Goal: Find specific page/section: Find specific page/section

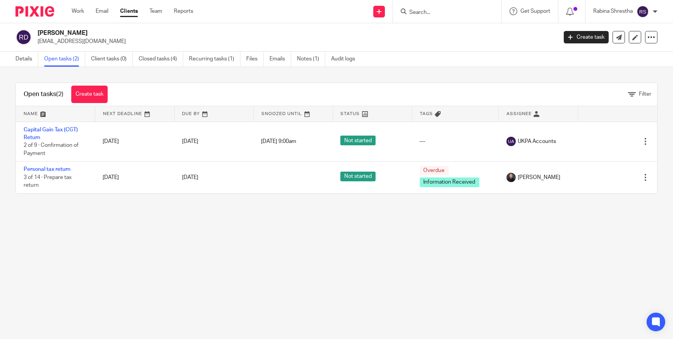
click at [201, 288] on main "Richard Paul Dupoy richarddupoy@hotmail.com Create task Update from Companies H…" at bounding box center [336, 169] width 673 height 339
click at [336, 256] on main "Richard Paul Dupoy richarddupoy@hotmail.com Create task Update from Companies H…" at bounding box center [336, 169] width 673 height 339
click at [410, 225] on main "Richard Paul Dupoy richarddupoy@hotmail.com Create task Update from Companies H…" at bounding box center [336, 169] width 673 height 339
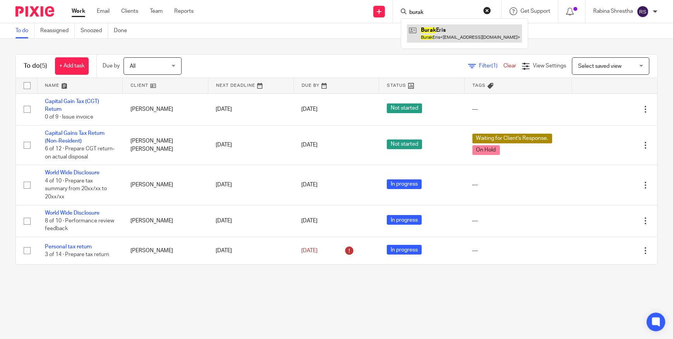
type input "burak"
click at [463, 31] on link at bounding box center [464, 33] width 115 height 18
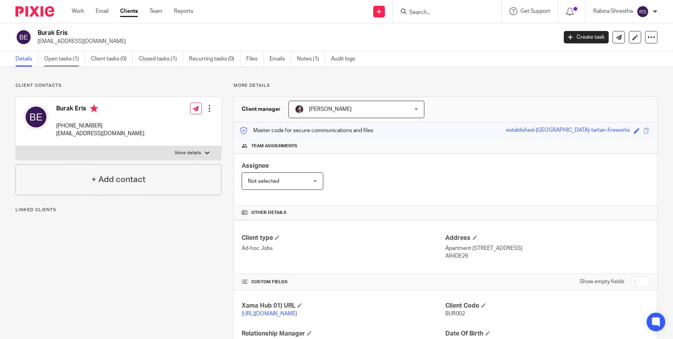
click at [68, 57] on link "Open tasks (1)" at bounding box center [64, 58] width 41 height 15
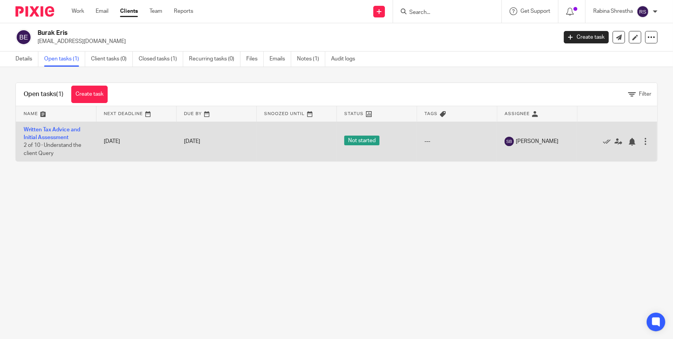
click at [65, 132] on td "Written Tax Advice and Initial Assessment 2 of 10 · Understand the client Query" at bounding box center [56, 141] width 80 height 39
click at [47, 130] on link "Written Tax Advice and Initial Assessment" at bounding box center [52, 133] width 57 height 13
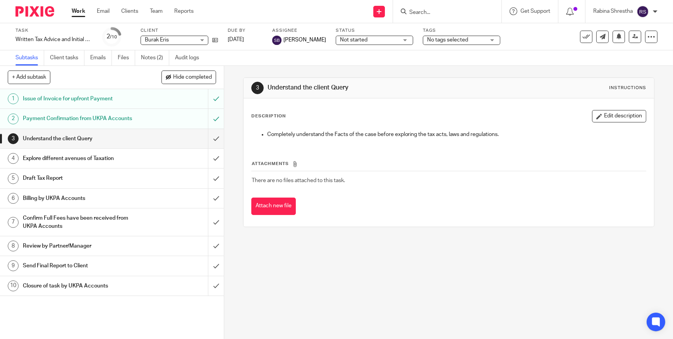
click at [459, 292] on div "3 Understand the client Query Instructions Description Edit description Complet…" at bounding box center [448, 202] width 449 height 273
